Goal: Task Accomplishment & Management: Complete application form

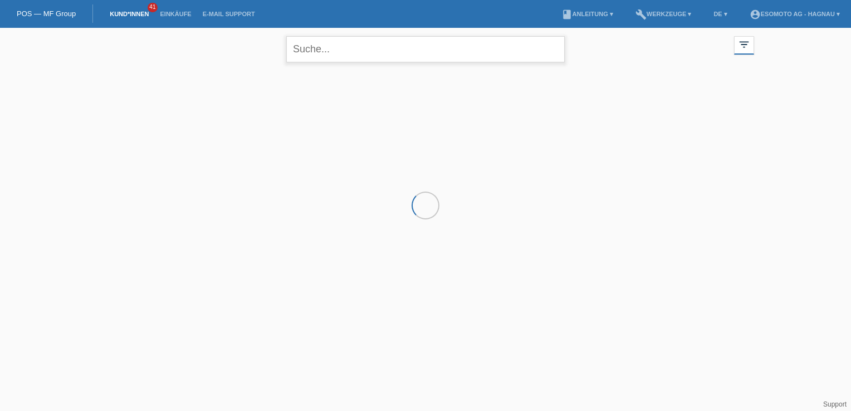
click at [383, 53] on input "text" at bounding box center [425, 49] width 278 height 26
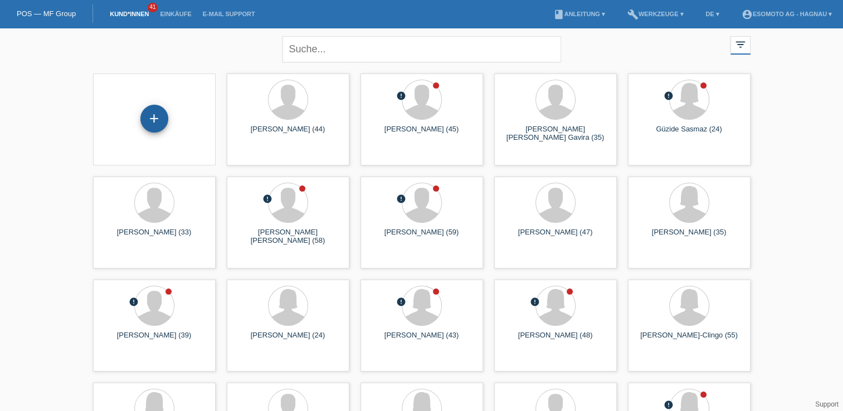
click at [156, 113] on div "+" at bounding box center [154, 119] width 28 height 28
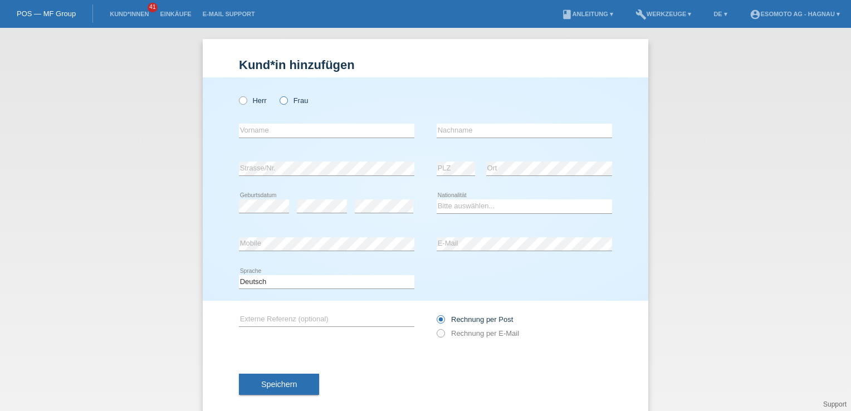
click at [278, 95] on icon at bounding box center [278, 95] width 0 height 0
click at [281, 100] on input "Frau" at bounding box center [283, 99] width 7 height 7
radio input "true"
click at [237, 95] on icon at bounding box center [237, 95] width 0 height 0
click at [239, 104] on input "Herr" at bounding box center [242, 99] width 7 height 7
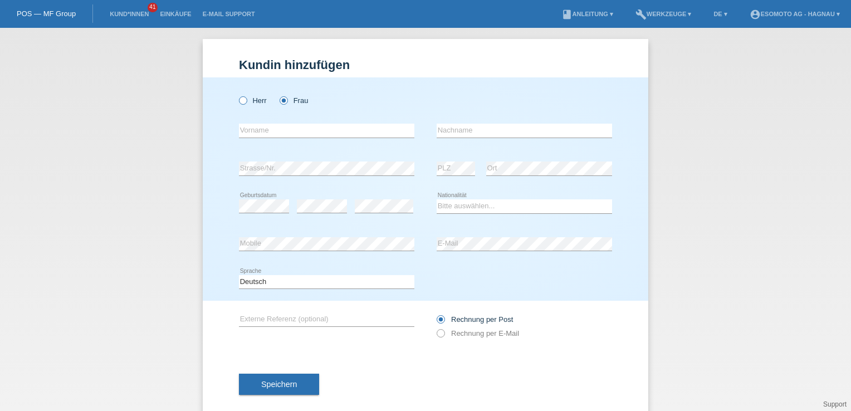
radio input "true"
click at [255, 128] on input "text" at bounding box center [326, 131] width 175 height 14
type input "Ayham"
type input "[PERSON_NAME]"
click at [456, 206] on select "Bitte auswählen... Schweiz Deutschland Liechtenstein Österreich ------------ Af…" at bounding box center [524, 205] width 175 height 13
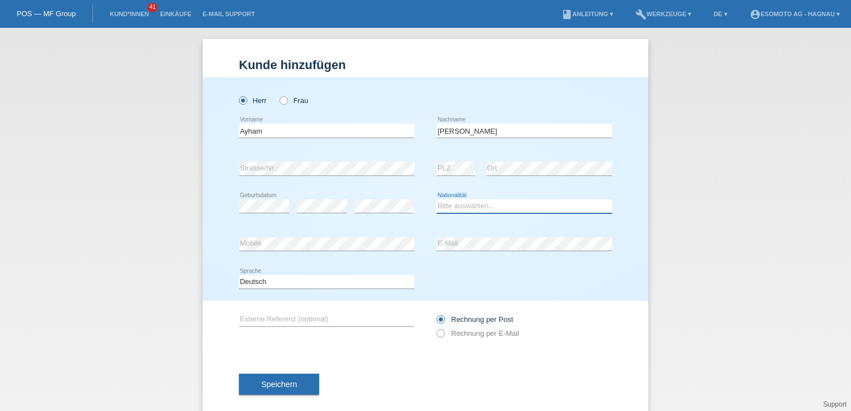
select select "SY"
click at [437, 199] on select "Bitte auswählen... Schweiz Deutschland Liechtenstein Österreich ------------ Af…" at bounding box center [524, 205] width 175 height 13
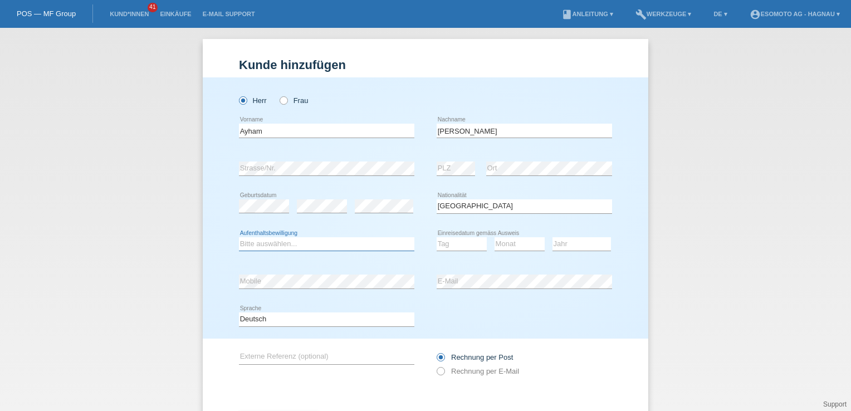
click at [254, 248] on select "Bitte auswählen... C B B - Flüchtlingsstatus Andere" at bounding box center [326, 243] width 175 height 13
select select "B"
click at [239, 237] on select "Bitte auswählen... C B B - Flüchtlingsstatus Andere" at bounding box center [326, 243] width 175 height 13
click at [450, 248] on select "Tag 01 02 03 04 05 06 07 08 09 10 11" at bounding box center [462, 243] width 50 height 13
click at [461, 245] on select "Tag 01 02 03 04 05 06 07 08 09 10 11" at bounding box center [462, 243] width 50 height 13
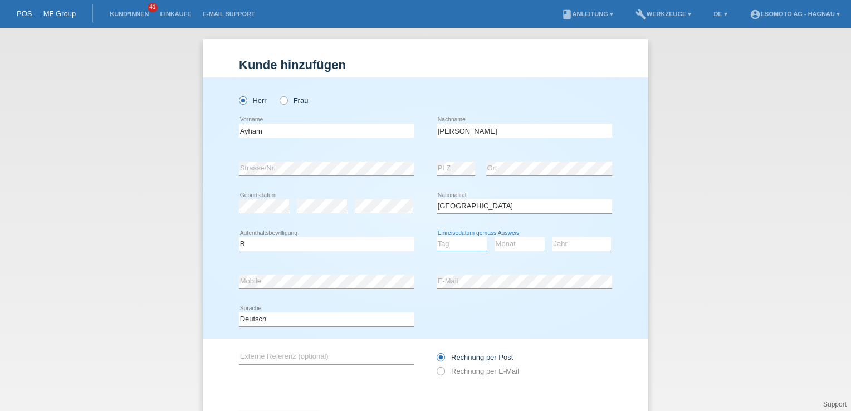
click at [461, 245] on select "Tag 01 02 03 04 05 06 07 08 09 10 11" at bounding box center [462, 243] width 50 height 13
select select "24"
click at [437, 237] on select "Tag 01 02 03 04 05 06 07 08 09 10 11" at bounding box center [462, 243] width 50 height 13
click at [509, 244] on select "Monat 01 02 03 04 05 06 07 08 09 10 11" at bounding box center [520, 243] width 50 height 13
select select "02"
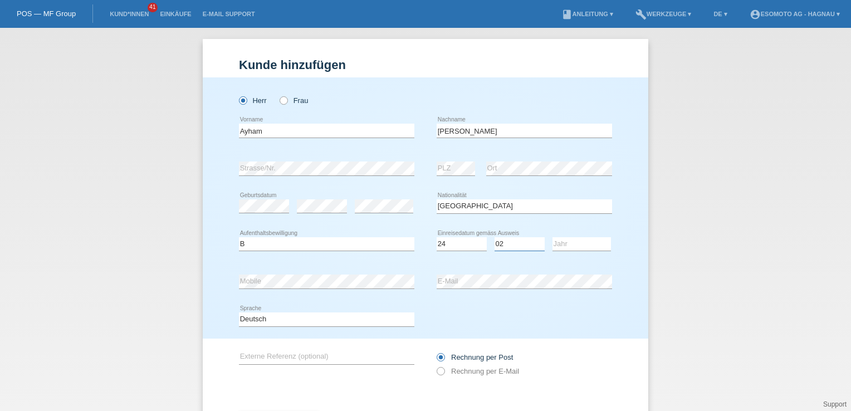
click at [495, 237] on select "Monat 01 02 03 04 05 06 07 08 09 10 11" at bounding box center [520, 243] width 50 height 13
click at [584, 245] on select "Jahr 2025 2024 2023 2022 2021 2020 2019 2018 2017 2016 2015 2014 2013 2012 2011…" at bounding box center [582, 243] width 58 height 13
select select "2016"
click at [553, 237] on select "Jahr 2025 2024 2023 2022 2021 2020 2019 2018 2017 2016 2015 2014 2013 2012 2011…" at bounding box center [582, 243] width 58 height 13
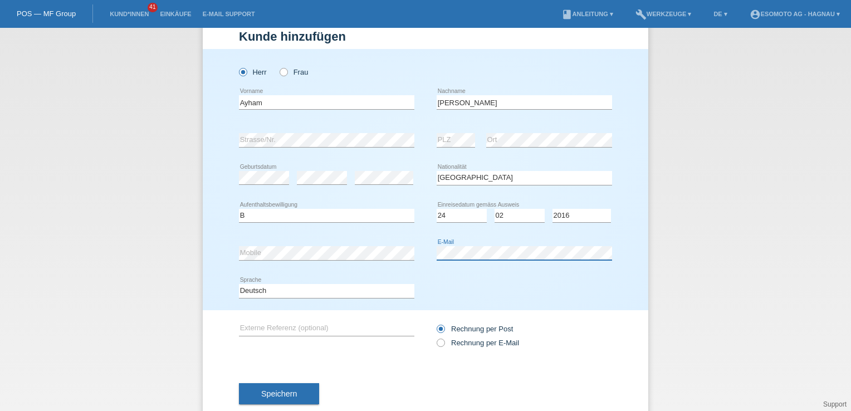
scroll to position [53, 0]
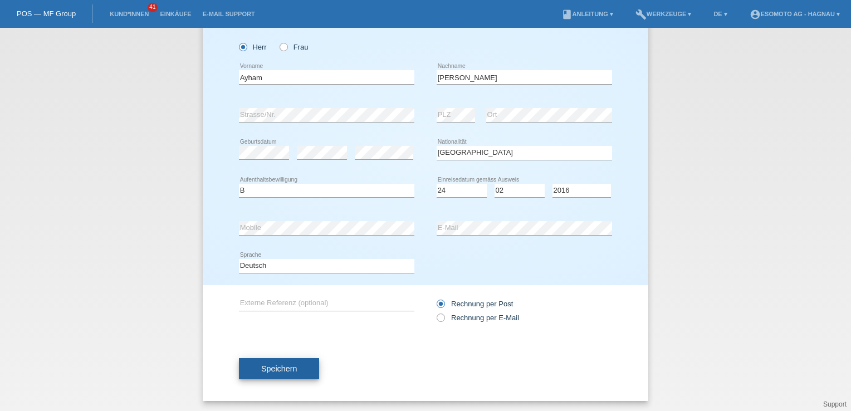
click at [297, 371] on button "Speichern" at bounding box center [279, 368] width 80 height 21
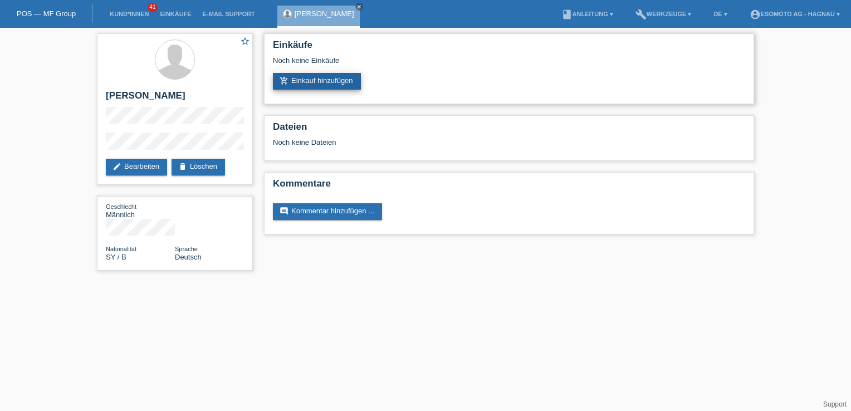
click at [291, 80] on link "add_shopping_cart Einkauf hinzufügen" at bounding box center [317, 81] width 88 height 17
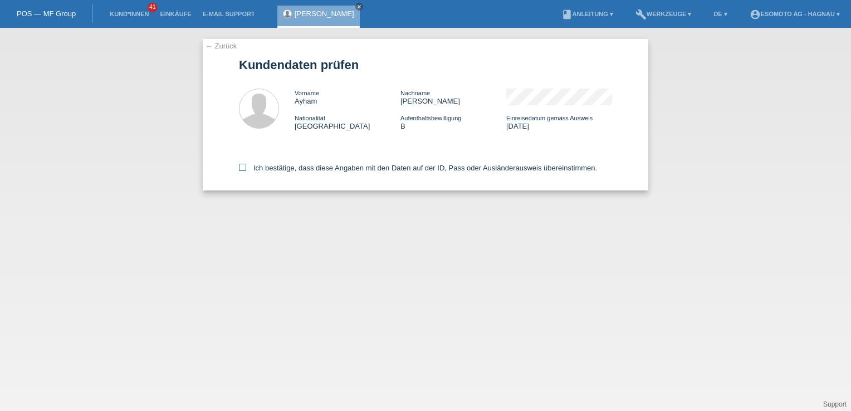
click at [242, 169] on icon at bounding box center [242, 167] width 7 height 7
click at [242, 169] on input "Ich bestätige, dass diese Angaben mit den Daten auf der ID, Pass oder Ausländer…" at bounding box center [242, 167] width 7 height 7
checkbox input "true"
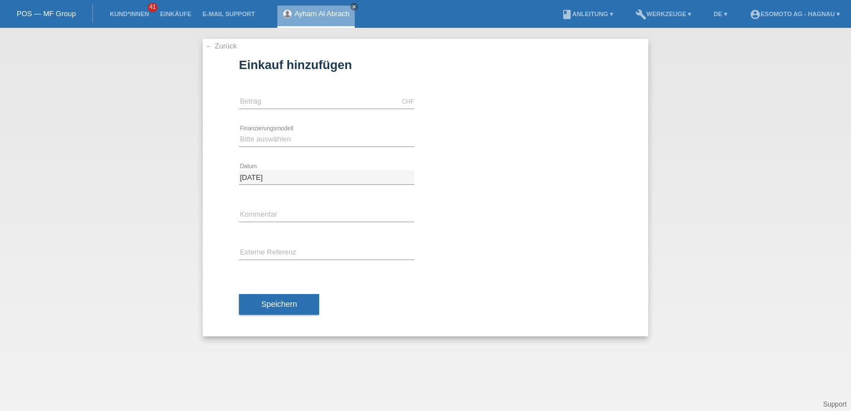
click at [251, 95] on div "CHF error [GEOGRAPHIC_DATA]" at bounding box center [326, 102] width 175 height 38
click at [257, 99] on input "text" at bounding box center [326, 102] width 175 height 14
type input "2590.00"
click at [274, 141] on select "Bitte auswählen Fixe Raten Kauf auf Rechnung mit Teilzahlungsoption" at bounding box center [326, 139] width 175 height 13
select select "69"
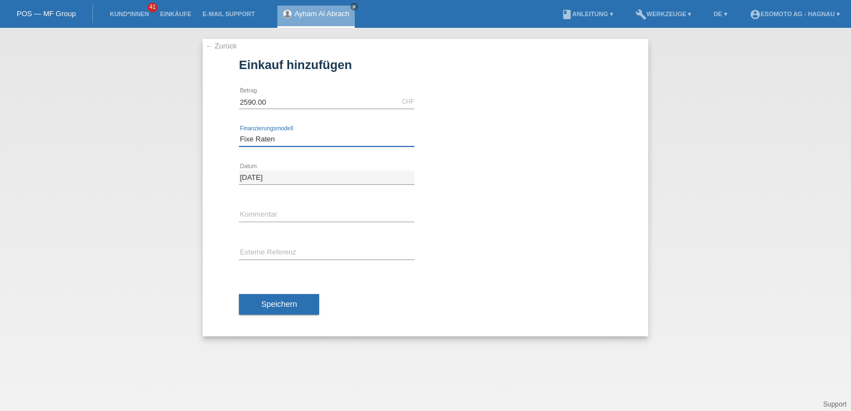
click at [239, 133] on select "Bitte auswählen Fixe Raten Kauf auf Rechnung mit Teilzahlungsoption" at bounding box center [326, 139] width 175 height 13
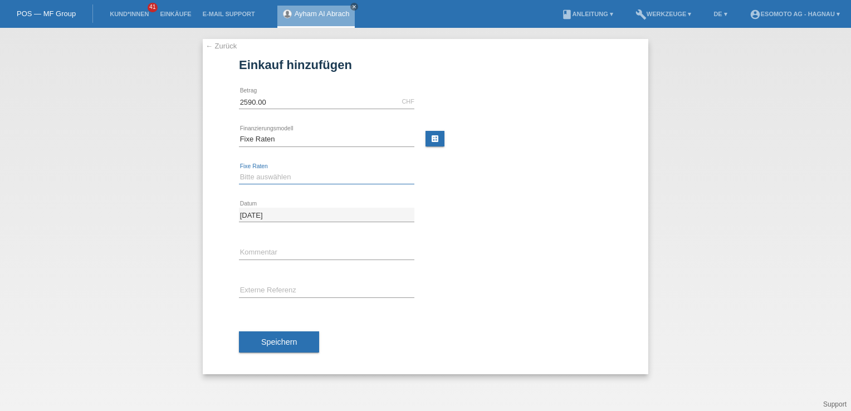
click at [283, 177] on select "Bitte auswählen 12 Raten 24 Raten 36 Raten 48 Raten" at bounding box center [326, 176] width 175 height 13
select select "138"
click at [239, 170] on select "Bitte auswählen 12 Raten 24 Raten 36 Raten 48 Raten" at bounding box center [326, 176] width 175 height 13
click at [294, 341] on span "Speichern" at bounding box center [279, 342] width 36 height 9
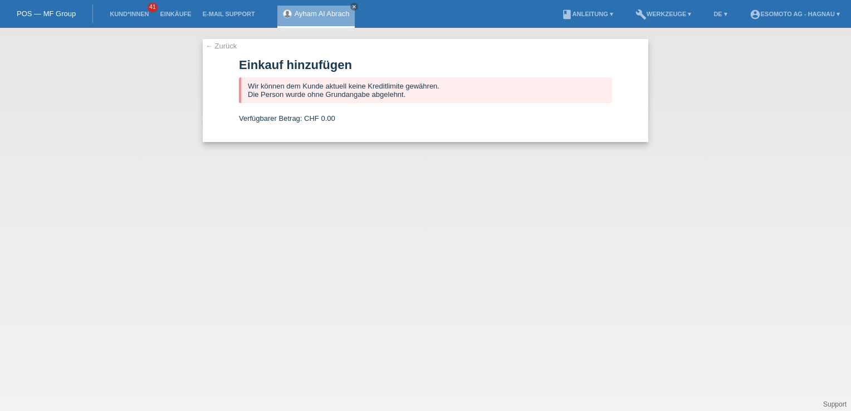
click at [272, 129] on form "Einkauf hinzufügen Wir können dem Kunde aktuell keine Kreditlimite gewähren. Di…" at bounding box center [425, 100] width 373 height 84
click at [118, 12] on link "Kund*innen" at bounding box center [129, 14] width 50 height 7
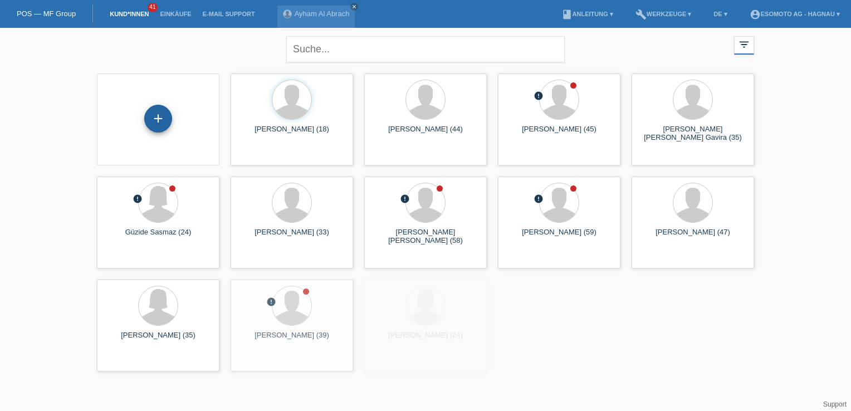
click at [164, 117] on div "+" at bounding box center [158, 119] width 28 height 28
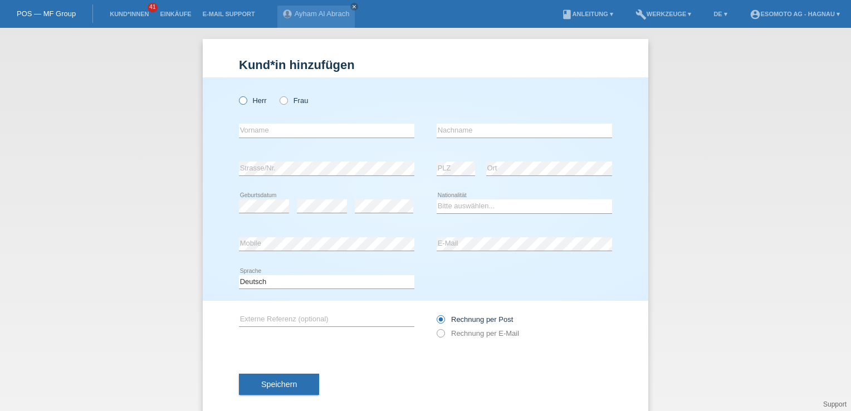
click at [246, 99] on label "Herr" at bounding box center [253, 100] width 28 height 8
click at [246, 99] on input "Herr" at bounding box center [242, 99] width 7 height 7
radio input "true"
click at [267, 128] on input "text" at bounding box center [326, 131] width 175 height 14
type input "Mohamad Eid"
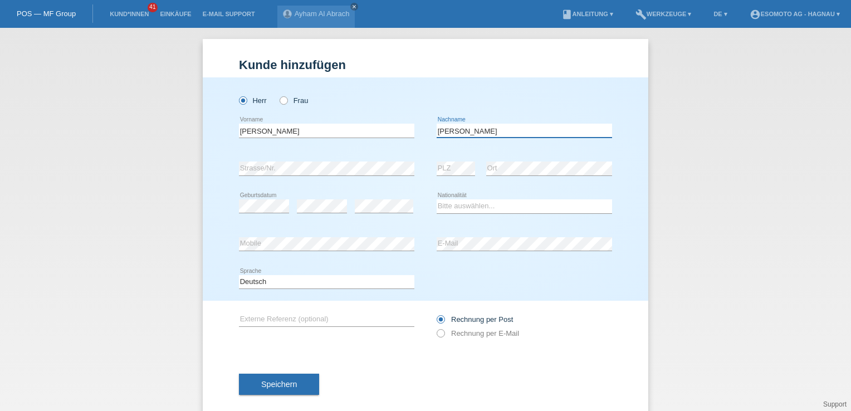
type input "Al Abrach"
click at [452, 201] on select "Bitte auswählen... Schweiz Deutschland Liechtenstein Österreich ------------ Af…" at bounding box center [524, 205] width 175 height 13
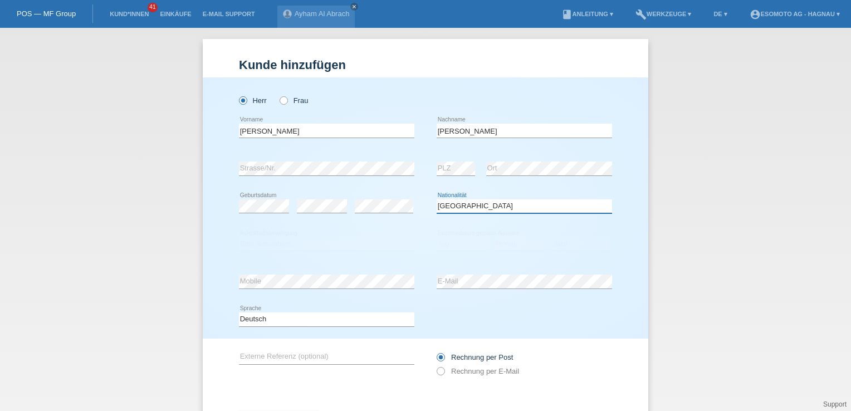
click at [464, 206] on select "Bitte auswählen... Schweiz Deutschland Liechtenstein Österreich ------------ Af…" at bounding box center [524, 205] width 175 height 13
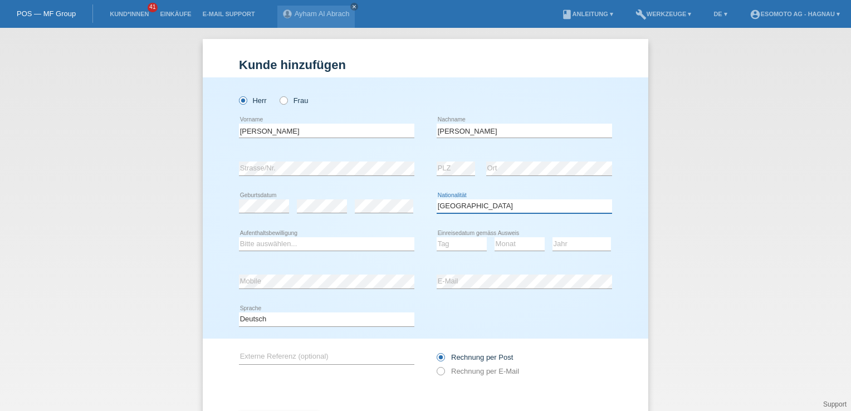
click at [464, 206] on select "Bitte auswählen... Schweiz Deutschland Liechtenstein Österreich ------------ Af…" at bounding box center [524, 205] width 175 height 13
select select "SY"
click at [437, 199] on select "Bitte auswählen... Schweiz Deutschland Liechtenstein Österreich ------------ Af…" at bounding box center [524, 205] width 175 height 13
click at [350, 237] on select "Bitte auswählen... C B B - Flüchtlingsstatus Andere" at bounding box center [326, 243] width 175 height 13
select select "B"
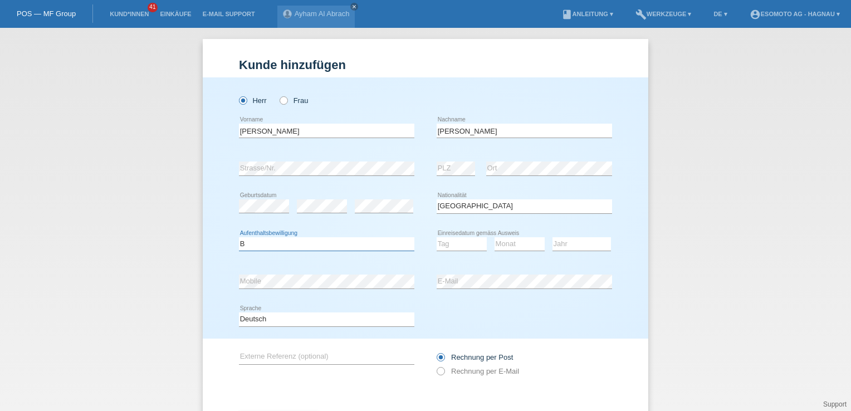
click at [239, 237] on select "Bitte auswählen... C B B - Flüchtlingsstatus Andere" at bounding box center [326, 243] width 175 height 13
click at [461, 248] on select "Tag 01 02 03 04 05 06 07 08 09 10 11" at bounding box center [462, 243] width 50 height 13
select select "24"
click at [437, 237] on select "Tag 01 02 03 04 05 06 07 08 09 10 11" at bounding box center [462, 243] width 50 height 13
click at [505, 245] on select "Monat 01 02 03 04 05 06 07 08 09 10 11" at bounding box center [520, 243] width 50 height 13
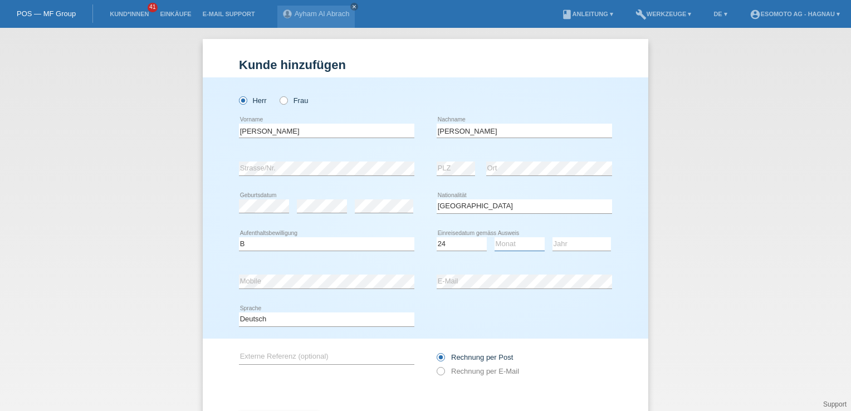
select select "02"
click at [495, 237] on select "Monat 01 02 03 04 05 06 07 08 09 10 11" at bounding box center [520, 243] width 50 height 13
click at [561, 239] on select "Jahr 2025 2024 2023 2022 2021 2020 2019 2018 2017 2016 2015 2014 2013 2012 2011…" at bounding box center [582, 243] width 58 height 13
select select "2016"
click at [553, 237] on select "Jahr 2025 2024 2023 2022 2021 2020 2019 2018 2017 2016 2015 2014 2013 2012 2011…" at bounding box center [582, 243] width 58 height 13
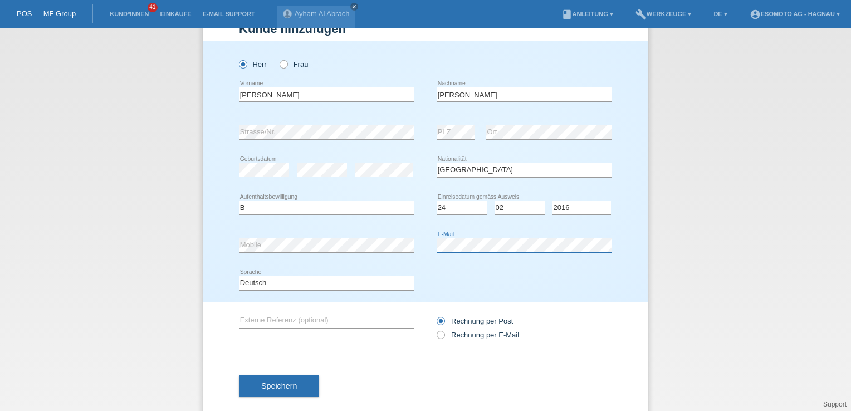
scroll to position [53, 0]
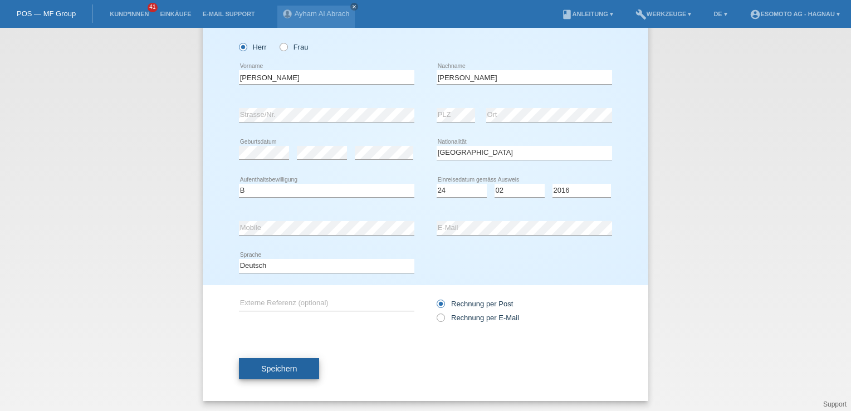
click at [294, 373] on button "Speichern" at bounding box center [279, 368] width 80 height 21
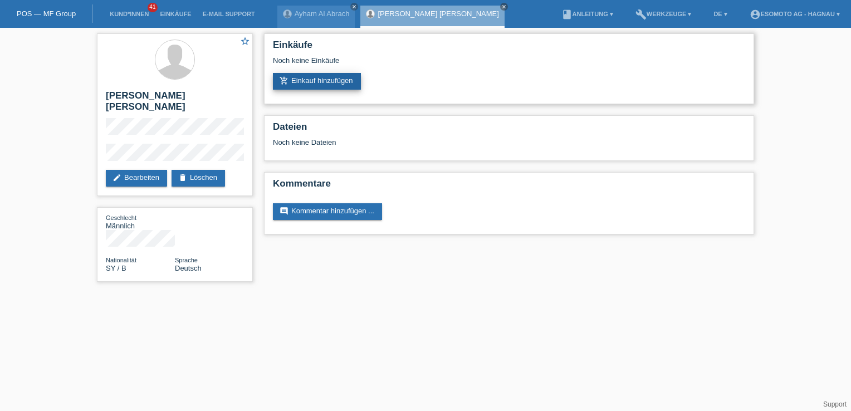
click at [314, 81] on link "add_shopping_cart Einkauf hinzufügen" at bounding box center [317, 81] width 88 height 17
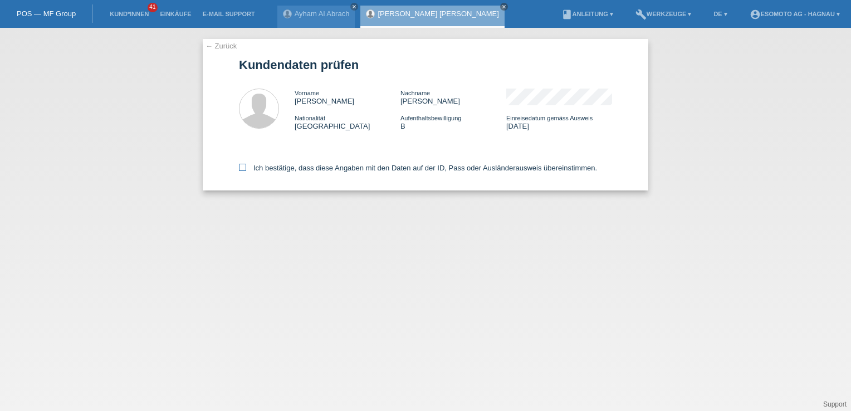
click at [241, 167] on icon at bounding box center [242, 167] width 7 height 7
click at [241, 167] on input "Ich bestätige, dass diese Angaben mit den Daten auf der ID, Pass oder Ausländer…" at bounding box center [242, 167] width 7 height 7
checkbox input "true"
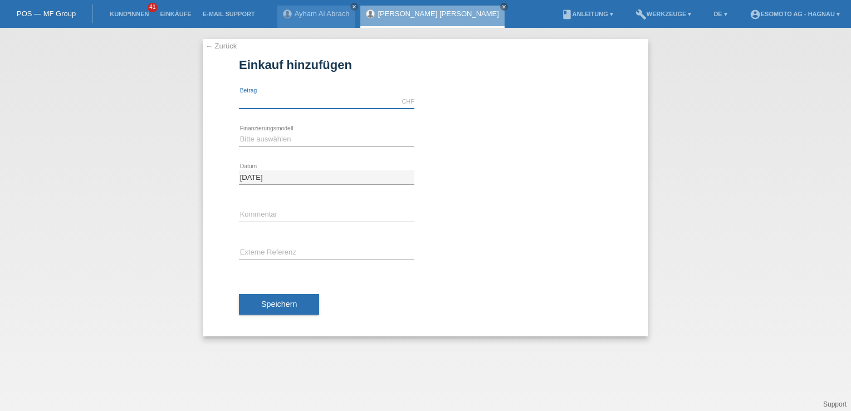
click at [276, 104] on input "text" at bounding box center [326, 102] width 175 height 14
type input "2590.00"
click at [274, 131] on div "Bitte auswählen Fixe Raten Kauf auf Rechnung mit Teilzahlungsoption error Finan…" at bounding box center [326, 140] width 175 height 38
click at [274, 136] on select "Bitte auswählen Fixe Raten Kauf auf Rechnung mit Teilzahlungsoption" at bounding box center [326, 139] width 175 height 13
select select "69"
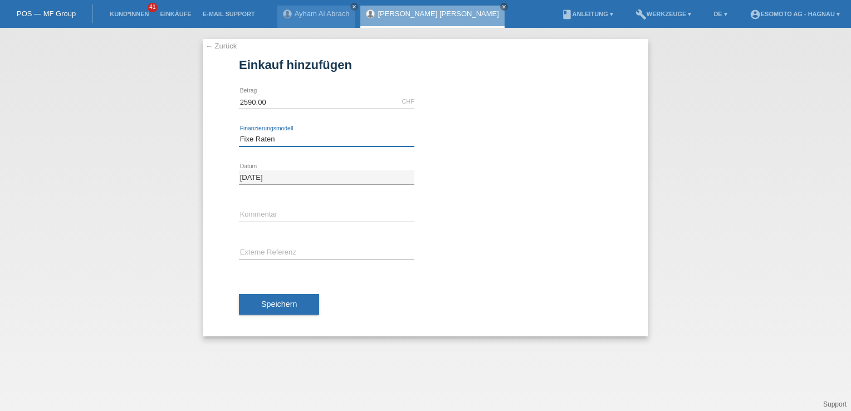
click at [239, 133] on select "Bitte auswählen Fixe Raten Kauf auf Rechnung mit Teilzahlungsoption" at bounding box center [326, 139] width 175 height 13
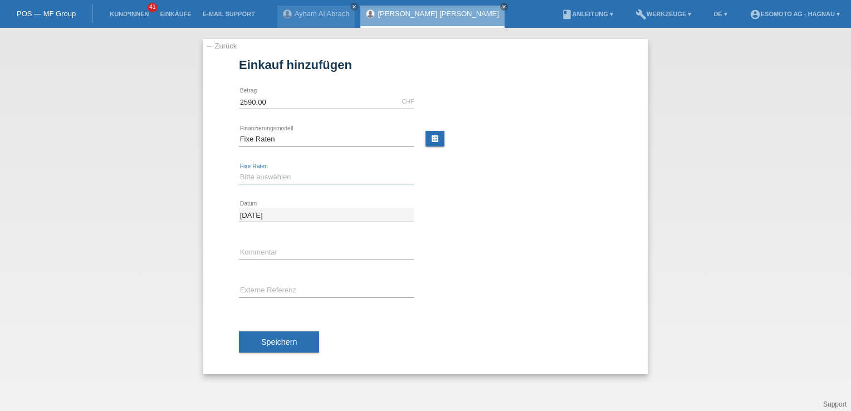
click at [277, 177] on select "Bitte auswählen 12 Raten 24 Raten 36 Raten 48 Raten" at bounding box center [326, 176] width 175 height 13
select select "138"
click at [239, 170] on select "Bitte auswählen 12 Raten 24 Raten 36 Raten 48 Raten" at bounding box center [326, 176] width 175 height 13
click at [286, 336] on button "Speichern" at bounding box center [279, 341] width 80 height 21
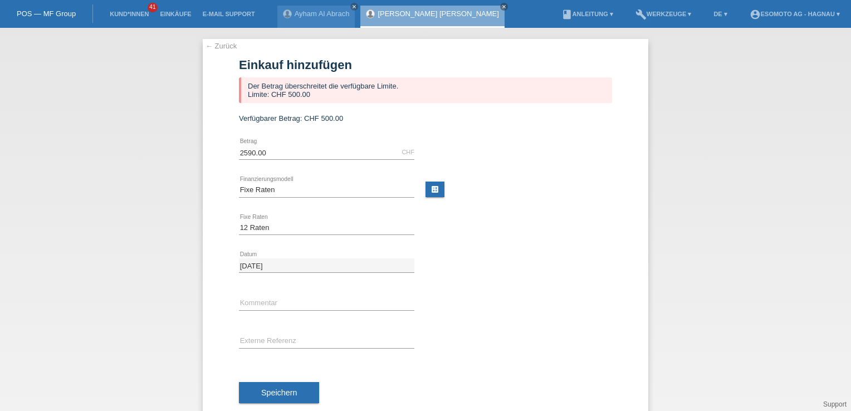
click at [831, 400] on link "Support" at bounding box center [834, 404] width 23 height 8
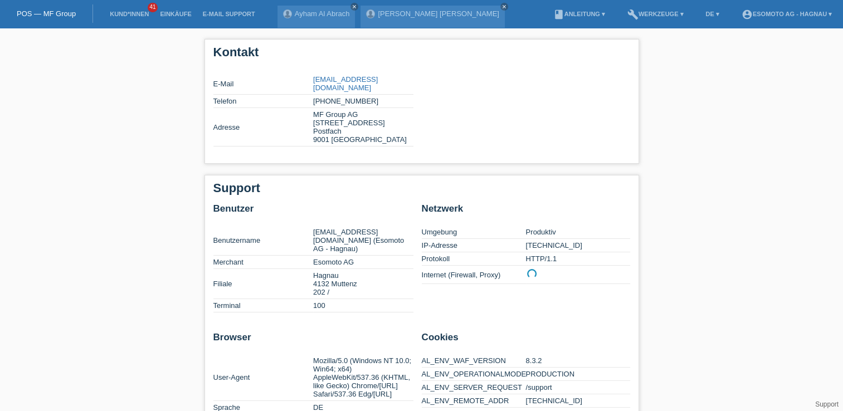
click at [833, 403] on link "Support" at bounding box center [826, 404] width 23 height 8
drag, startPoint x: 372, startPoint y: 89, endPoint x: 314, endPoint y: 89, distance: 57.9
click at [314, 95] on td "[PHONE_NUMBER]" at bounding box center [363, 101] width 100 height 13
drag, startPoint x: 314, startPoint y: 89, endPoint x: 333, endPoint y: 97, distance: 20.0
click at [333, 97] on td "[PHONE_NUMBER]" at bounding box center [363, 101] width 100 height 13
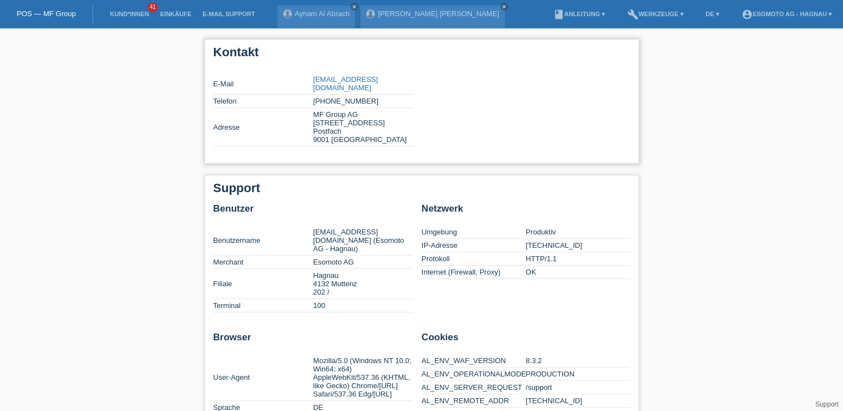
click at [372, 95] on td "[PHONE_NUMBER]" at bounding box center [363, 101] width 100 height 13
drag, startPoint x: 377, startPoint y: 93, endPoint x: 313, endPoint y: 94, distance: 63.5
click at [313, 95] on td "[PHONE_NUMBER]" at bounding box center [363, 101] width 100 height 13
click at [376, 95] on td "[PHONE_NUMBER]" at bounding box center [363, 101] width 100 height 13
drag, startPoint x: 368, startPoint y: 90, endPoint x: 310, endPoint y: 90, distance: 57.9
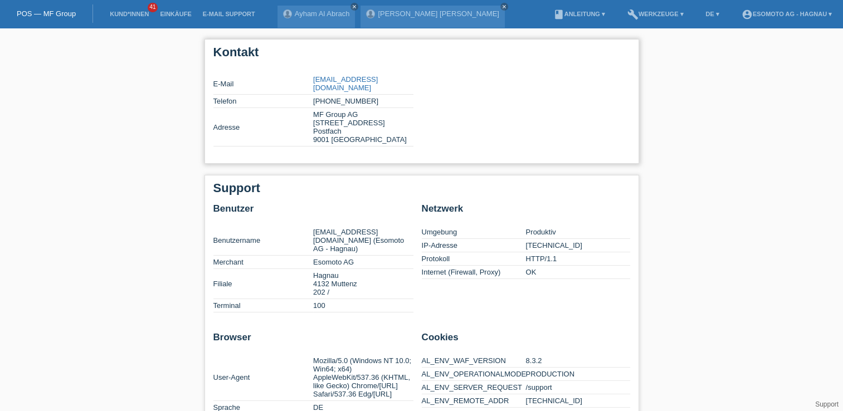
click at [310, 95] on tr "Telefon +41 58 806 06 31" at bounding box center [313, 101] width 200 height 13
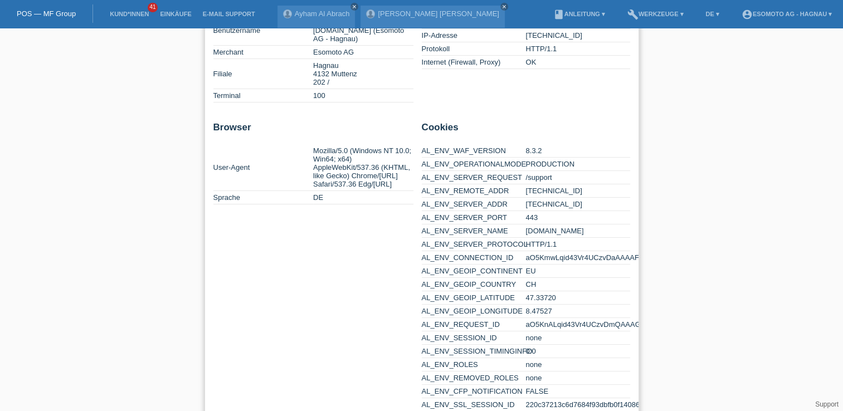
scroll to position [263, 0]
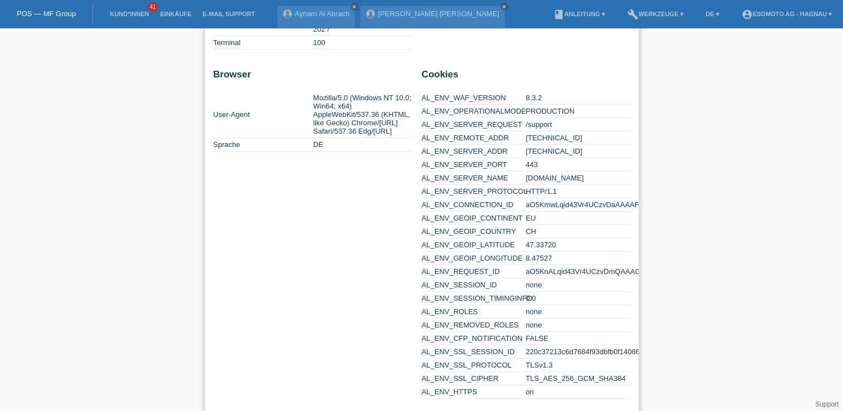
click at [469, 131] on td "AL_ENV_REMOTE_ADDR" at bounding box center [474, 137] width 104 height 13
click at [501, 7] on icon "close" at bounding box center [504, 7] width 6 height 6
click at [351, 8] on icon "close" at bounding box center [354, 7] width 6 height 6
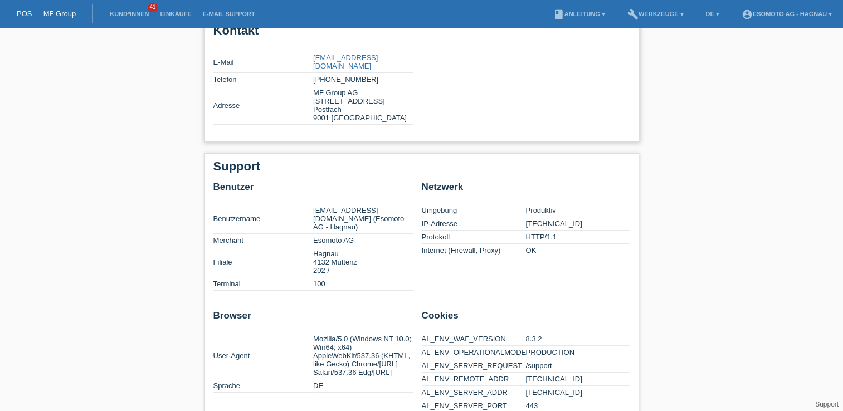
scroll to position [0, 0]
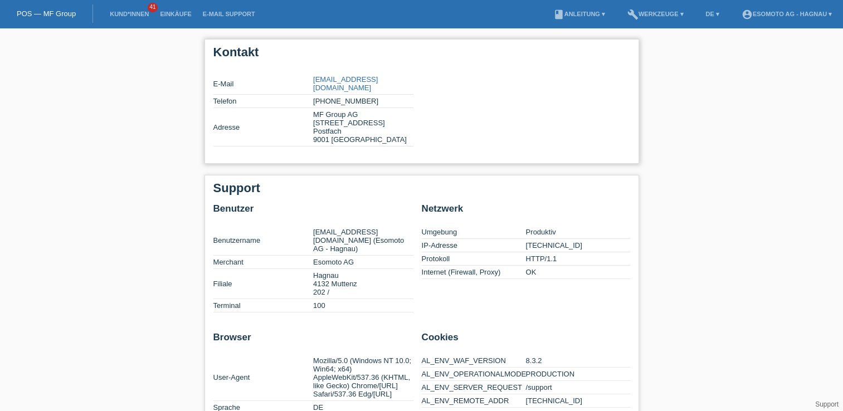
click at [231, 48] on h1 "Kontakt" at bounding box center [421, 52] width 417 height 14
click at [124, 8] on li "Kund*innen 41" at bounding box center [129, 14] width 50 height 28
click at [130, 21] on li "Kund*innen 41" at bounding box center [129, 14] width 50 height 28
click at [132, 16] on link "Kund*innen" at bounding box center [129, 14] width 50 height 7
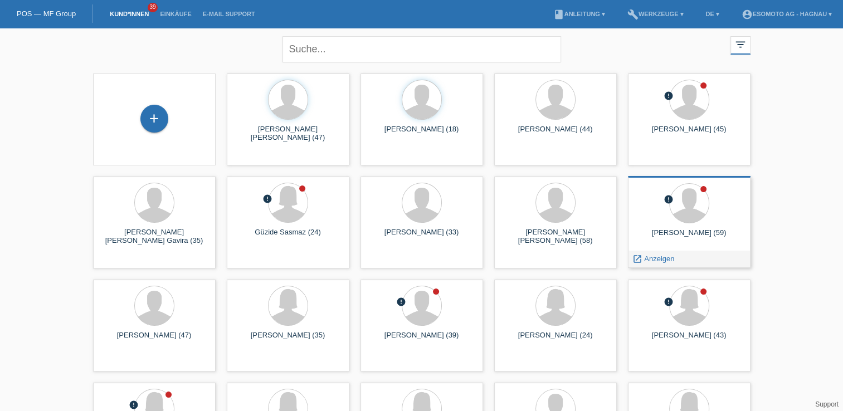
click at [702, 231] on div "[PERSON_NAME] (59)" at bounding box center [689, 237] width 105 height 18
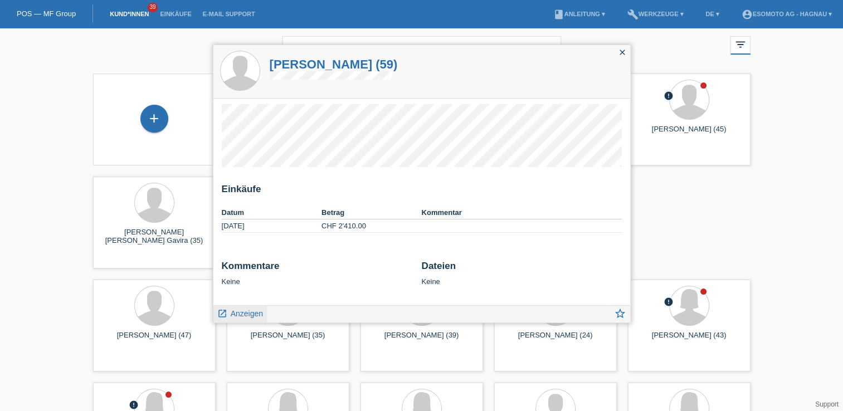
click at [249, 316] on span "Anzeigen" at bounding box center [247, 313] width 32 height 9
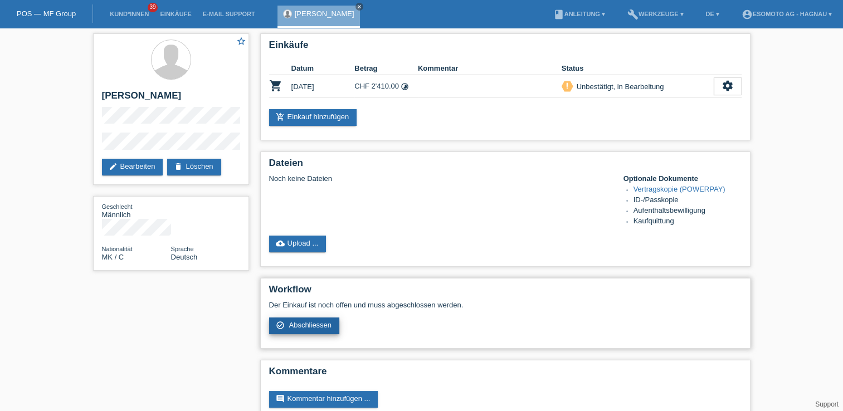
click at [316, 328] on span "Abschliessen" at bounding box center [310, 325] width 43 height 8
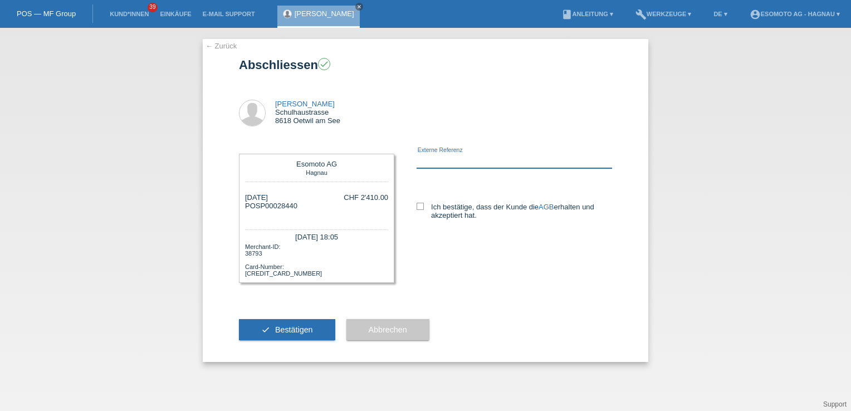
click at [430, 161] on input "text" at bounding box center [514, 161] width 195 height 14
paste input "8102188"
type input "8102188"
click at [422, 208] on icon at bounding box center [420, 206] width 7 height 7
click at [422, 208] on input "Ich bestätige, dass der Kunde die AGB erhalten und akzeptiert hat." at bounding box center [420, 206] width 7 height 7
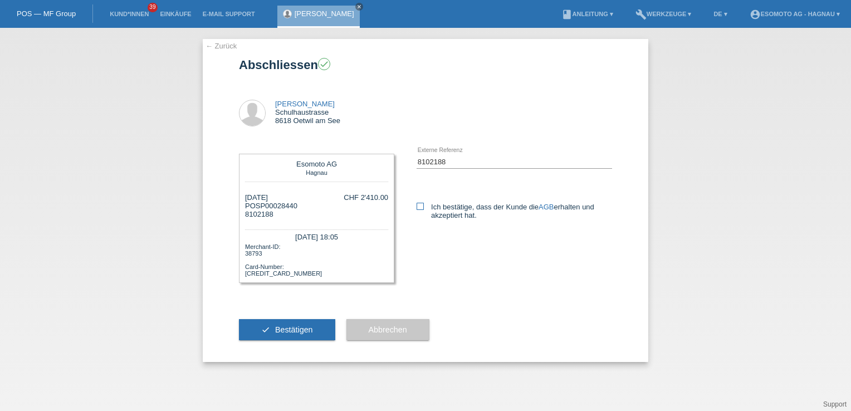
checkbox input "true"
click at [306, 338] on button "check Bestätigen" at bounding box center [287, 329] width 96 height 21
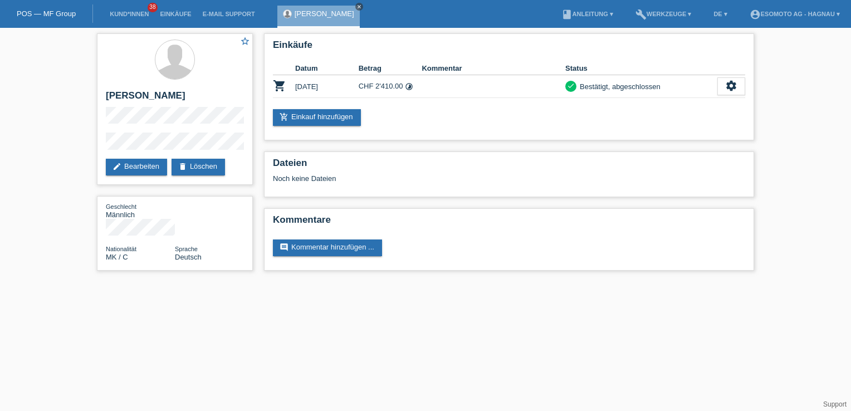
click at [356, 8] on icon "close" at bounding box center [359, 7] width 6 height 6
click at [134, 11] on link "Kund*innen" at bounding box center [129, 14] width 50 height 7
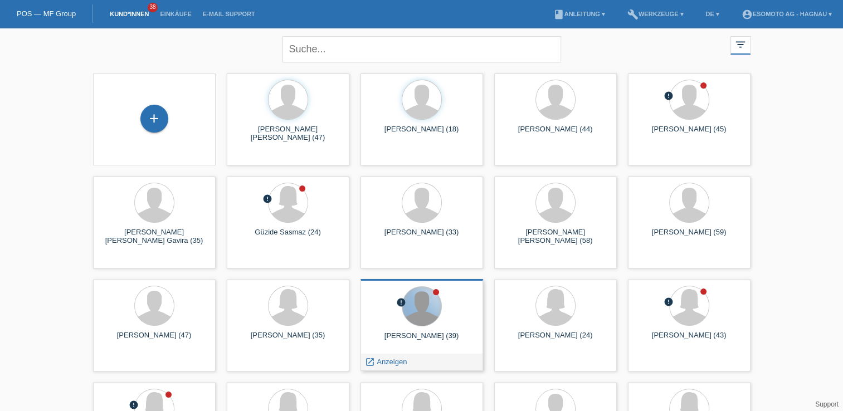
click at [410, 312] on div at bounding box center [421, 306] width 39 height 39
click at [389, 359] on span "Anzeigen" at bounding box center [392, 362] width 30 height 8
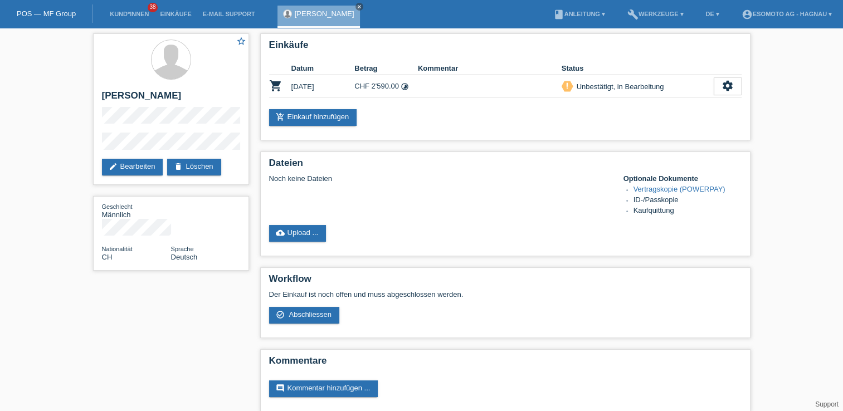
click at [111, 9] on li "Kund*innen 38" at bounding box center [129, 14] width 50 height 28
click at [125, 15] on link "Kund*innen" at bounding box center [129, 14] width 50 height 7
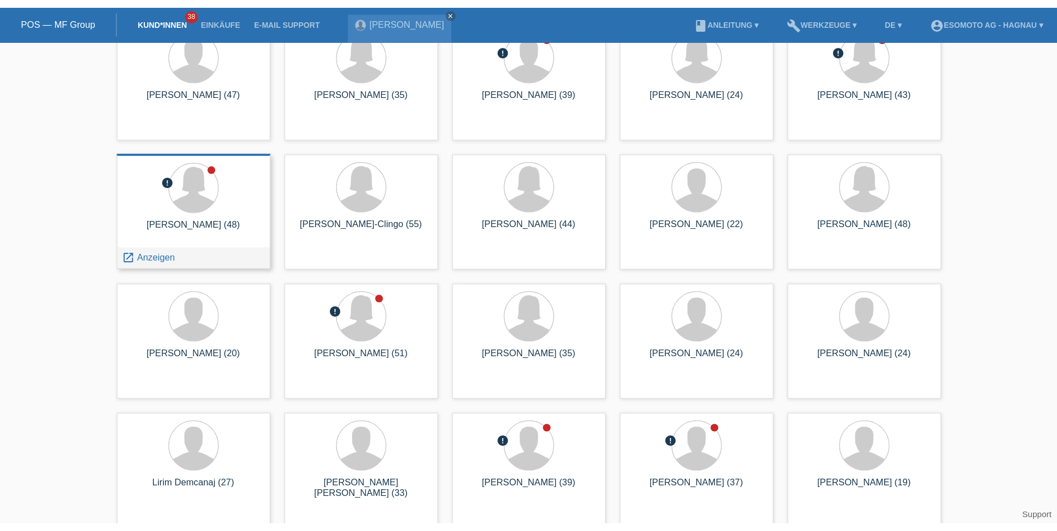
scroll to position [278, 0]
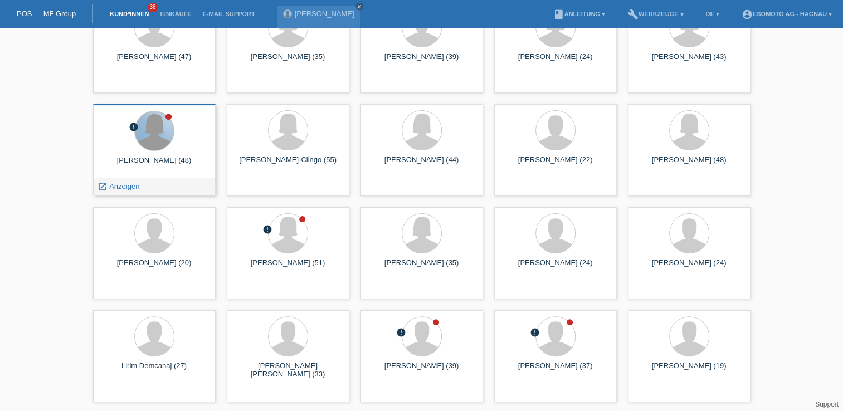
click at [158, 129] on div at bounding box center [154, 130] width 39 height 39
